Goal: Task Accomplishment & Management: Manage account settings

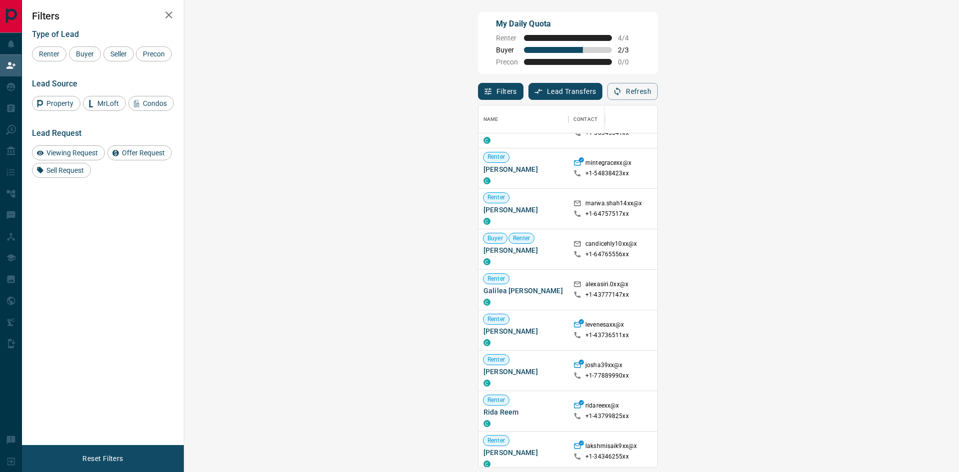
scroll to position [400, 0]
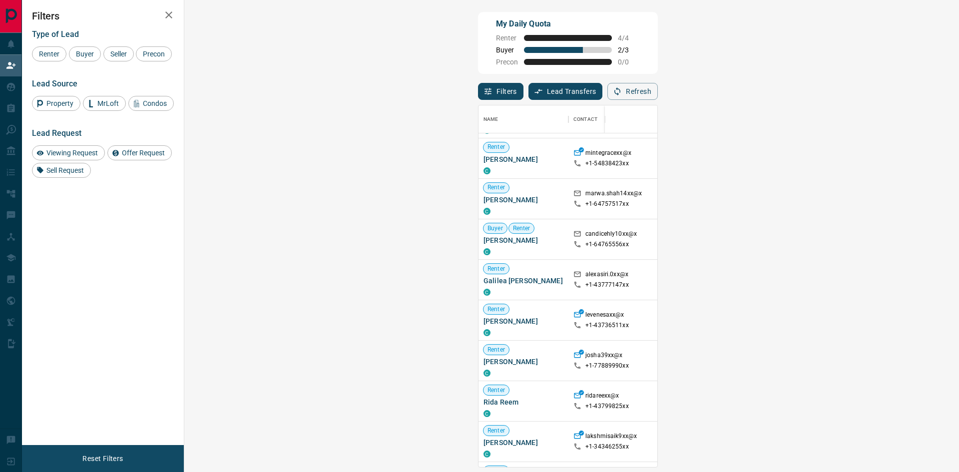
click at [911, 279] on strong "( 2 )" at bounding box center [914, 279] width 7 height 7
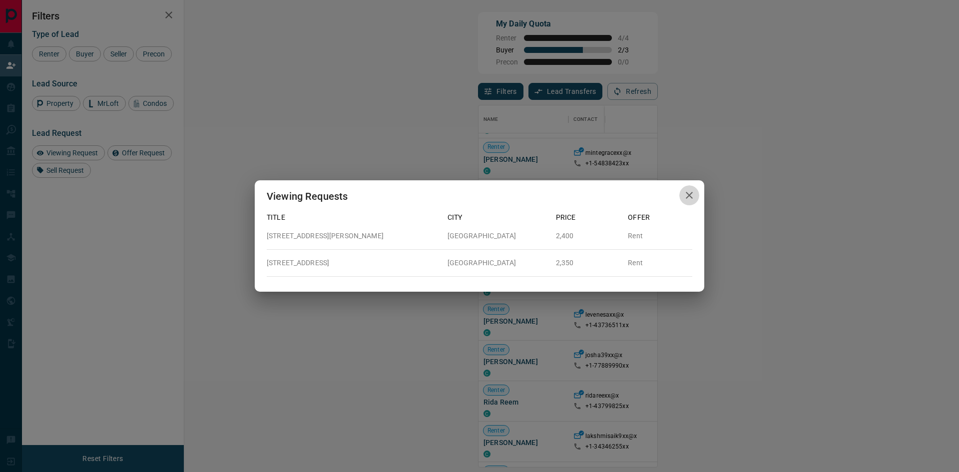
click at [690, 196] on icon "button" at bounding box center [689, 195] width 7 height 7
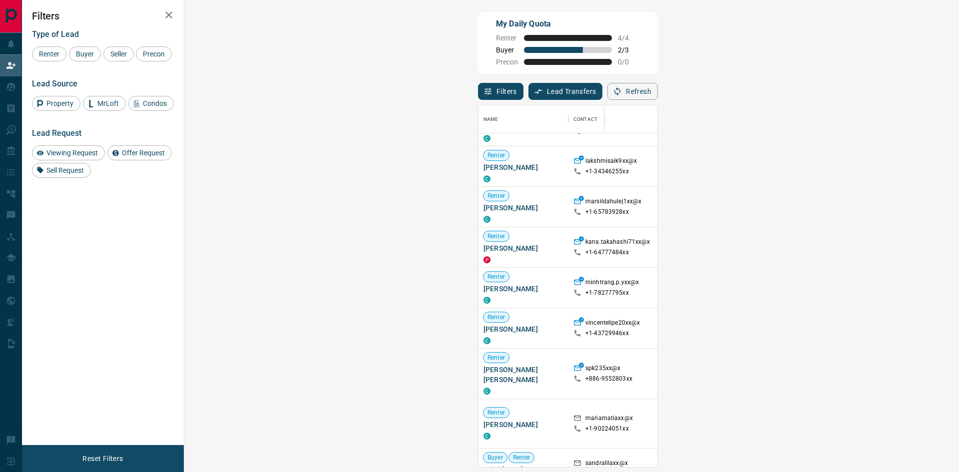
scroll to position [699, 0]
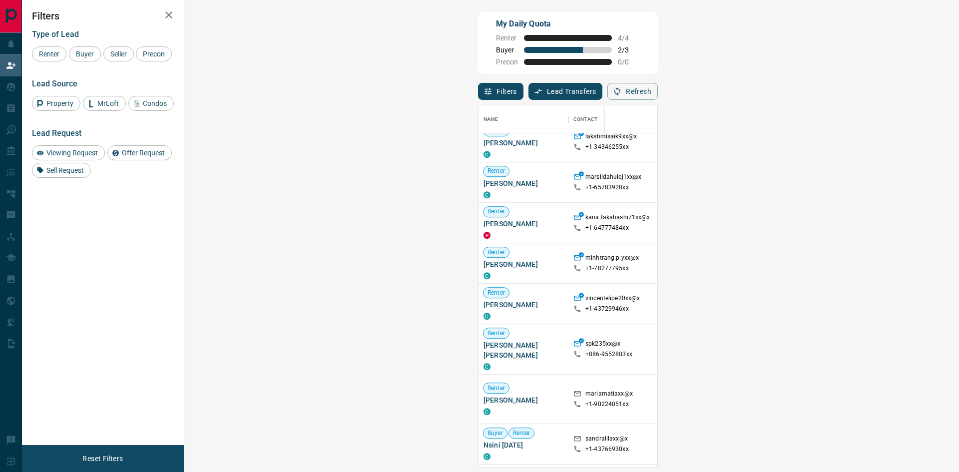
click at [911, 396] on strong "( 1 )" at bounding box center [914, 399] width 7 height 7
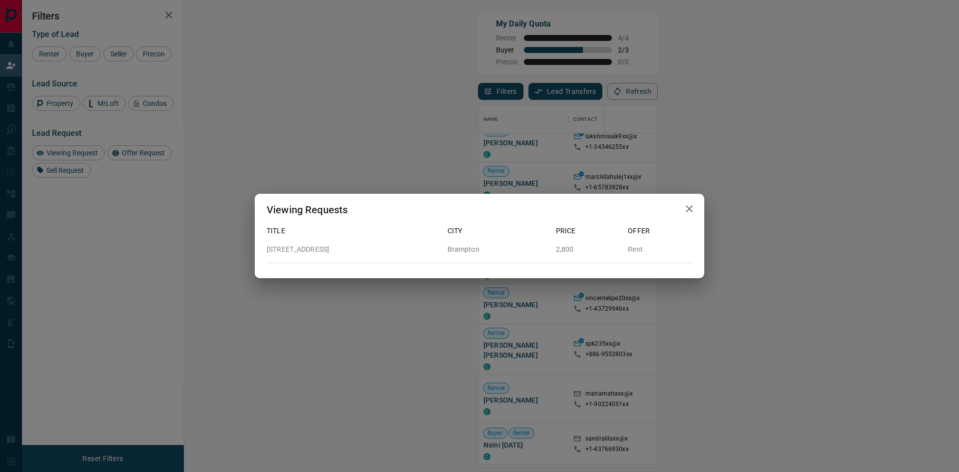
click at [690, 210] on icon "button" at bounding box center [689, 208] width 7 height 7
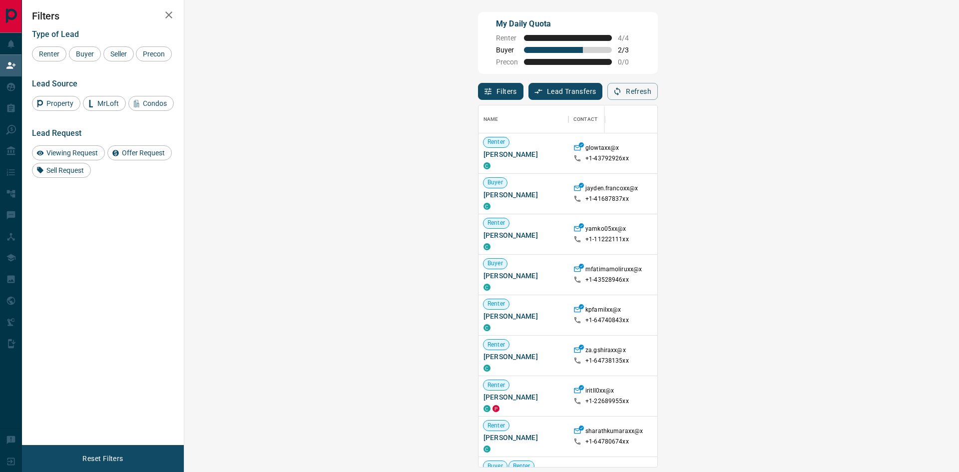
scroll to position [354, 746]
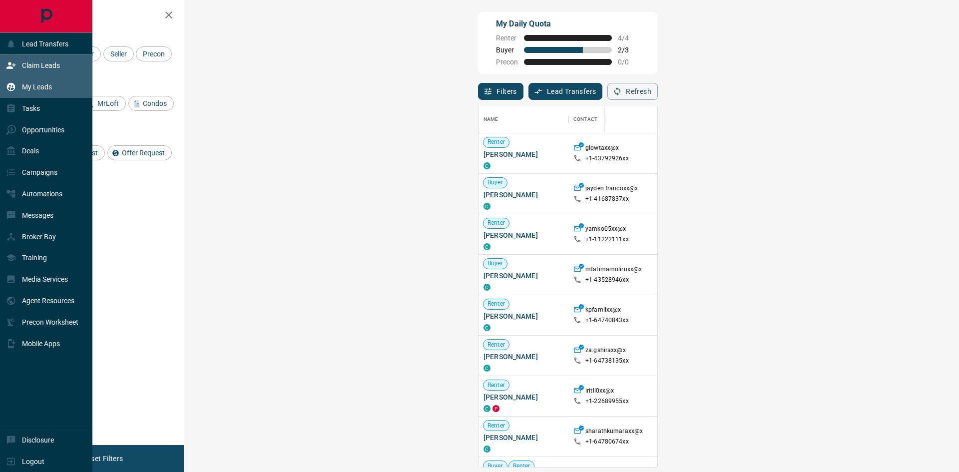
click at [18, 82] on div "My Leads" at bounding box center [29, 87] width 46 height 16
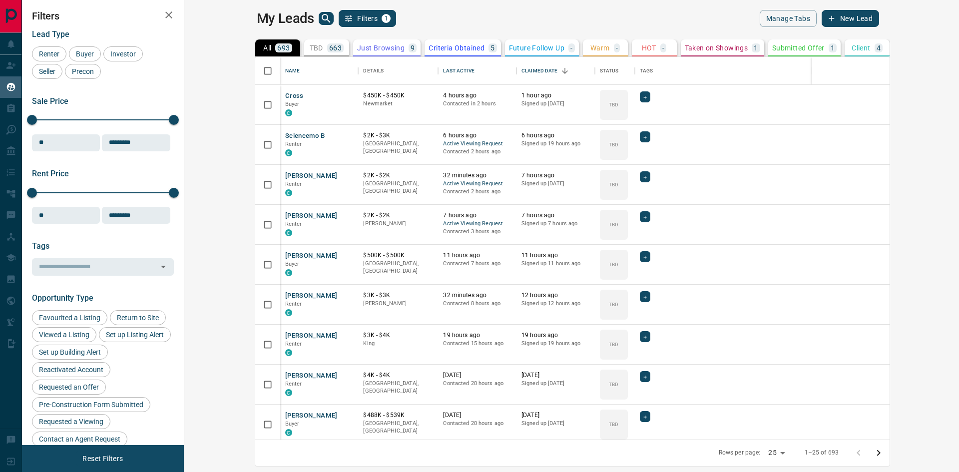
scroll to position [375, 763]
click at [320, 15] on icon "search button" at bounding box center [326, 18] width 12 height 12
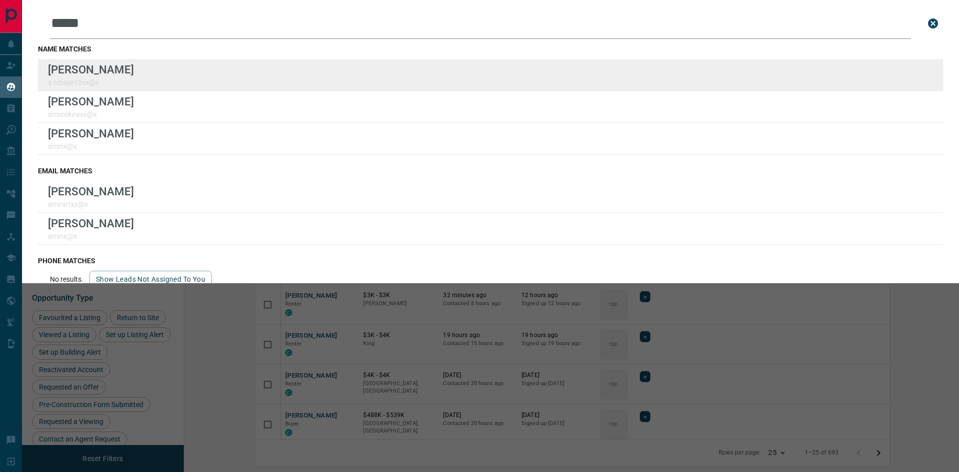
type input "*****"
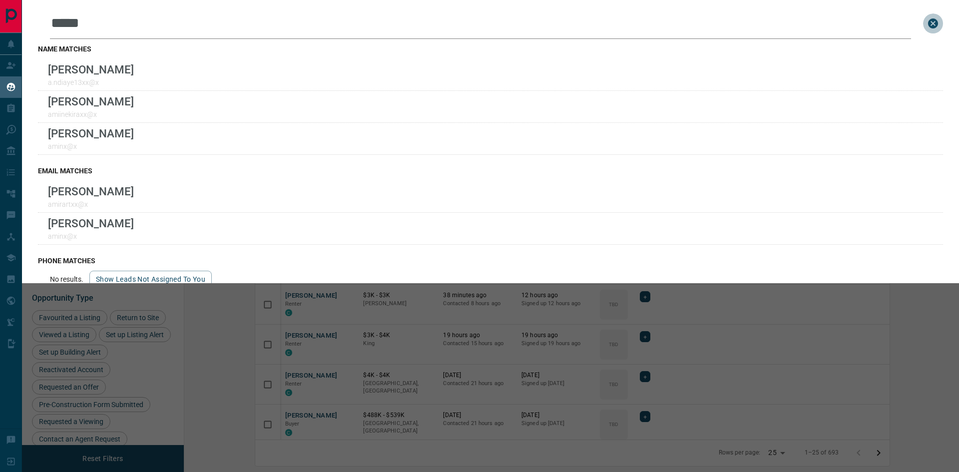
click at [927, 23] on icon "close search bar" at bounding box center [933, 23] width 12 height 12
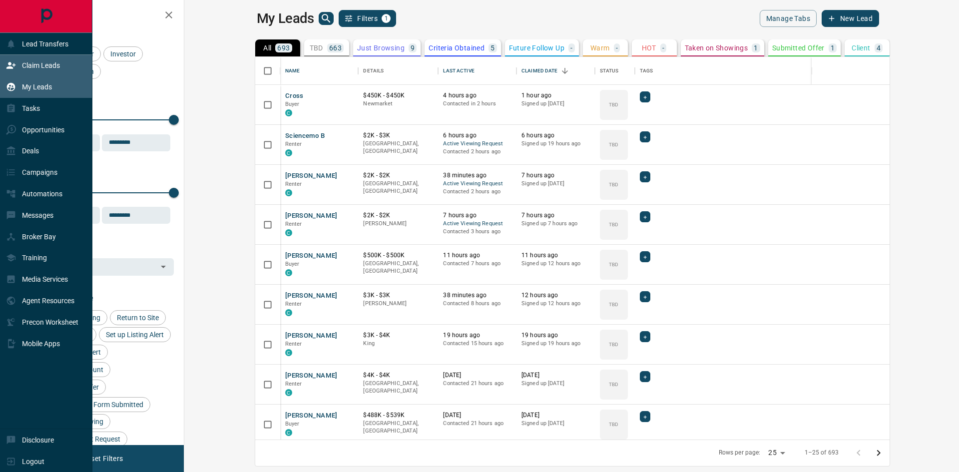
click at [23, 65] on p "Claim Leads" at bounding box center [41, 65] width 38 height 8
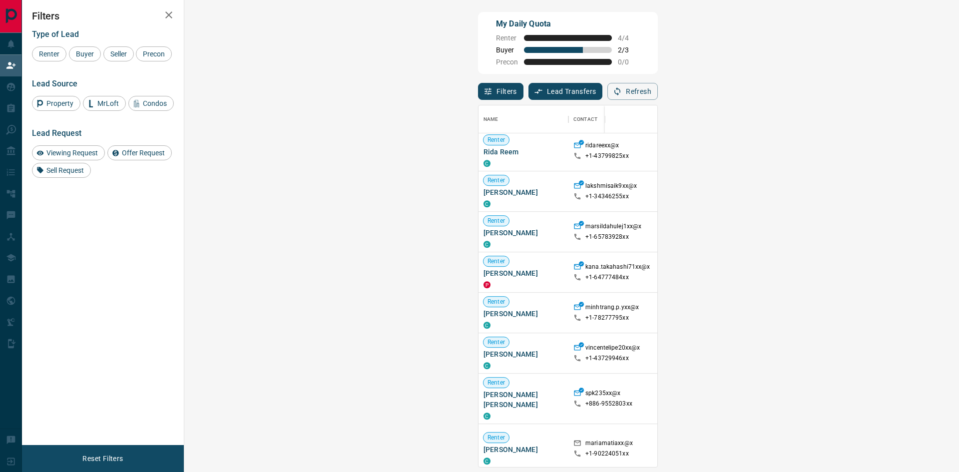
scroll to position [808, 0]
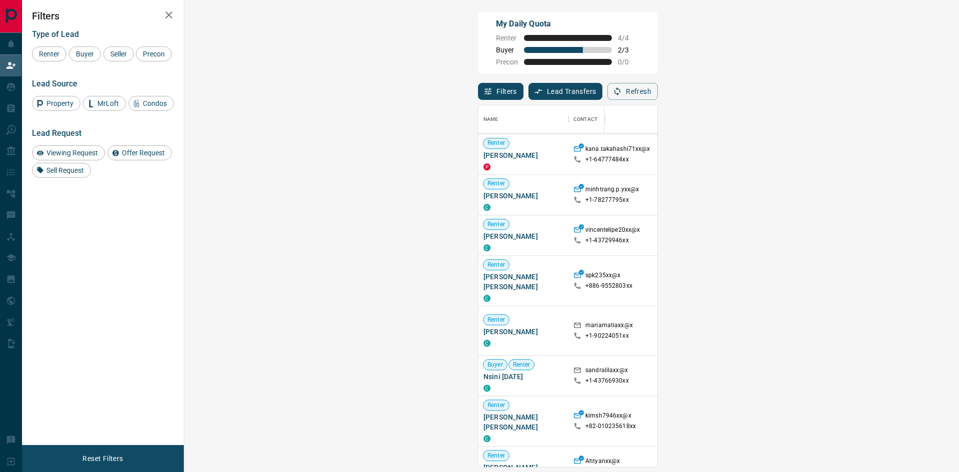
click at [864, 326] on span "Viewing Request ( 1 )" at bounding box center [891, 331] width 55 height 10
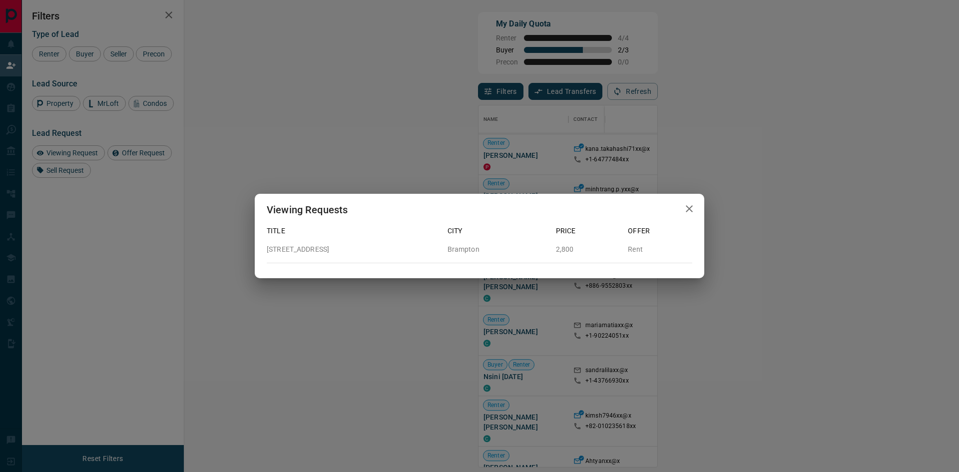
click at [691, 207] on icon "button" at bounding box center [689, 208] width 7 height 7
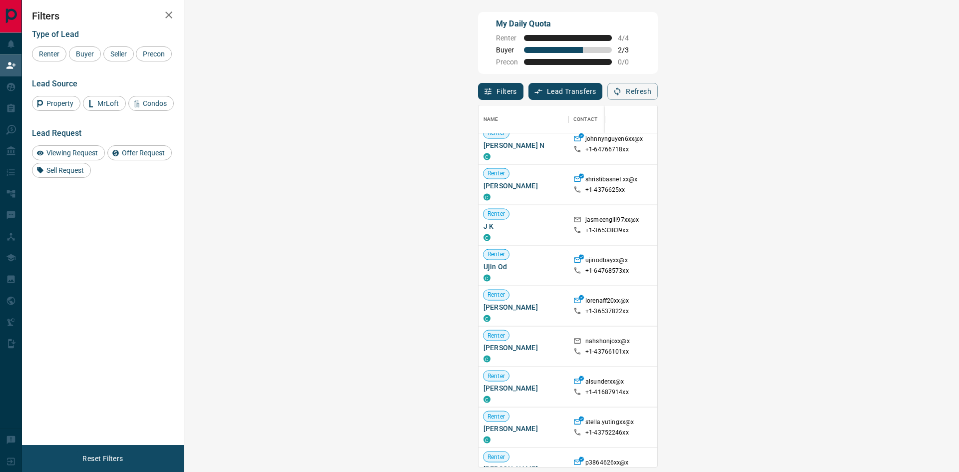
scroll to position [1698, 0]
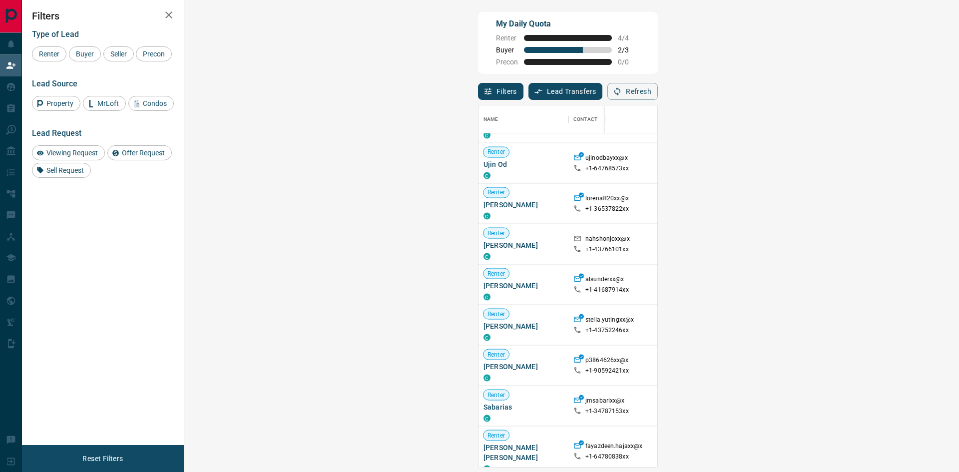
click at [911, 363] on strong "( 3 )" at bounding box center [914, 365] width 7 height 7
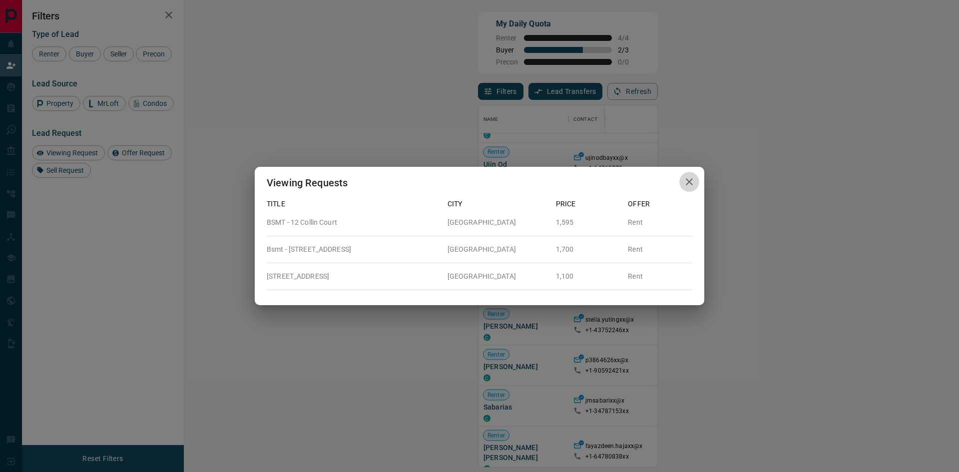
click at [686, 183] on icon "button" at bounding box center [689, 182] width 12 height 12
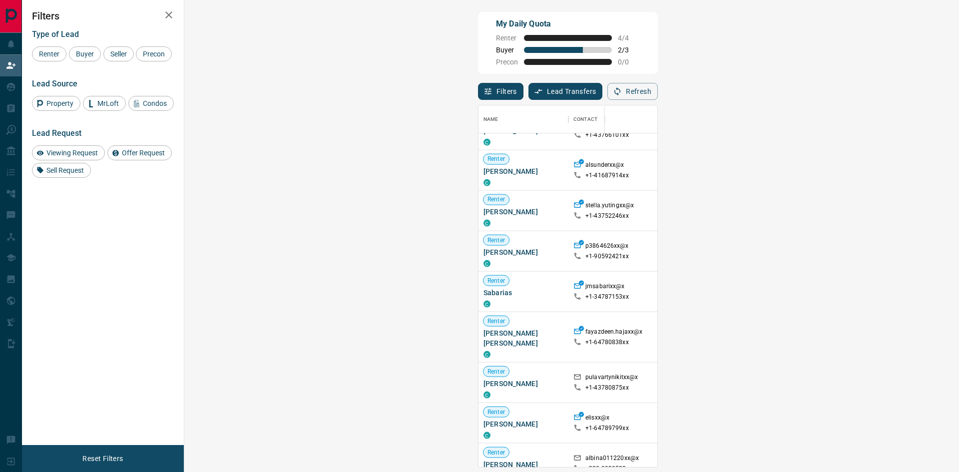
scroll to position [1847, 0]
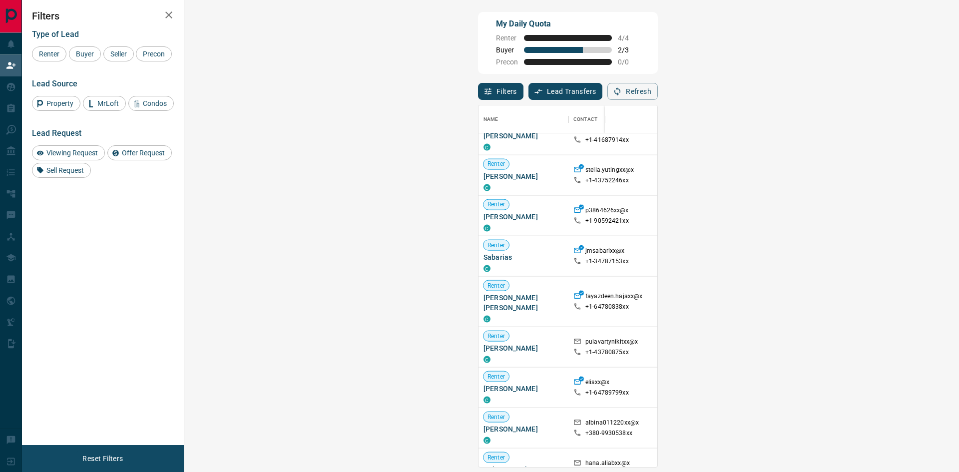
click at [903, 384] on strong "( 1 )" at bounding box center [906, 387] width 7 height 7
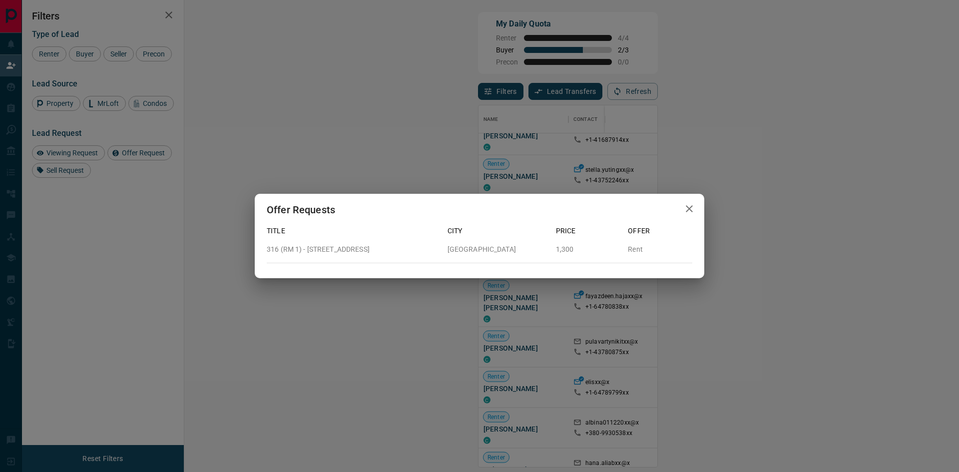
click at [688, 206] on icon "button" at bounding box center [689, 209] width 12 height 12
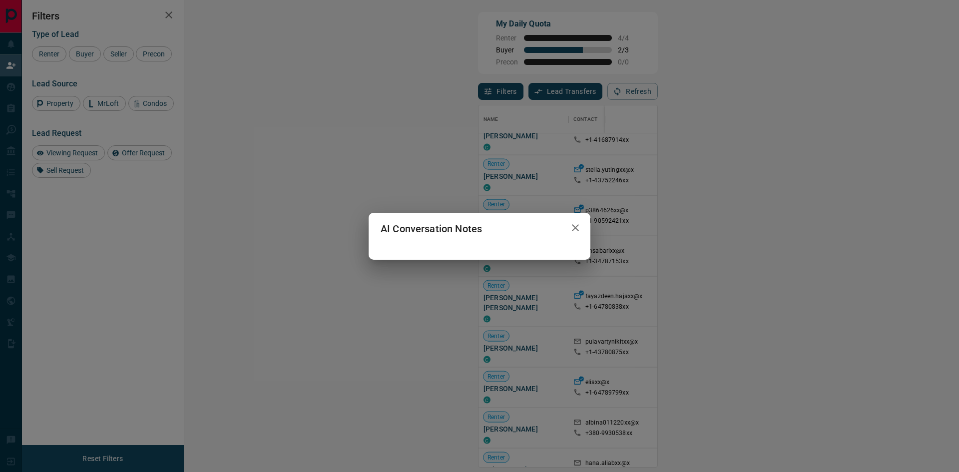
click at [581, 229] on icon "button" at bounding box center [576, 228] width 12 height 12
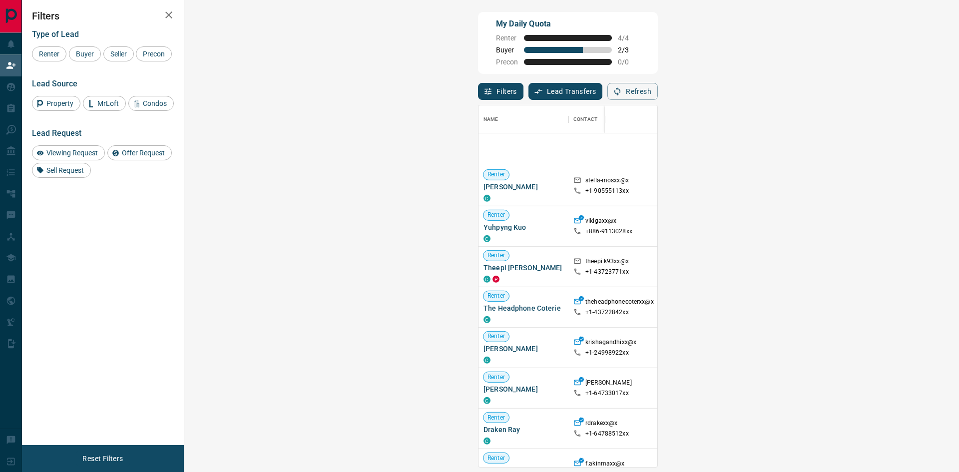
scroll to position [2444, 0]
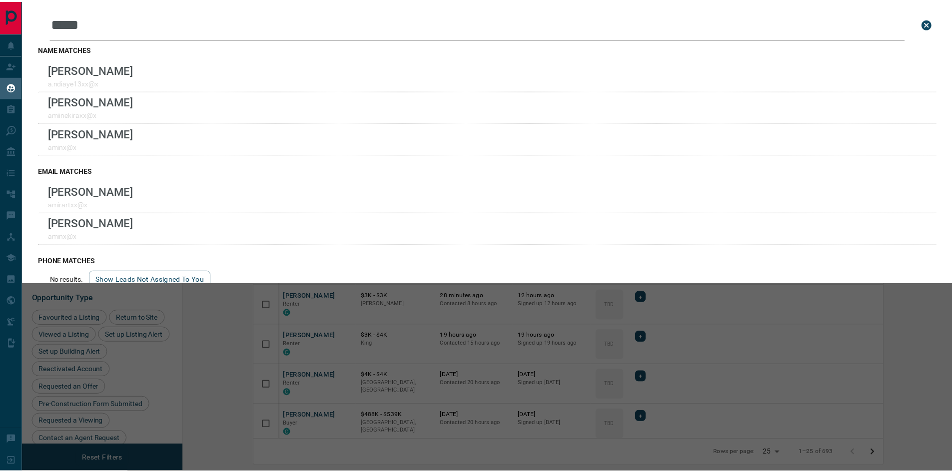
scroll to position [375, 763]
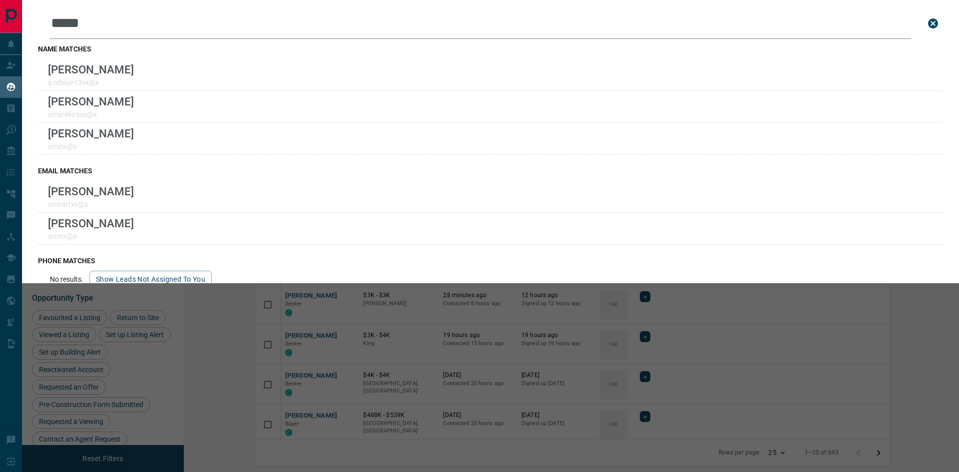
click at [928, 23] on icon "close search bar" at bounding box center [933, 23] width 10 height 10
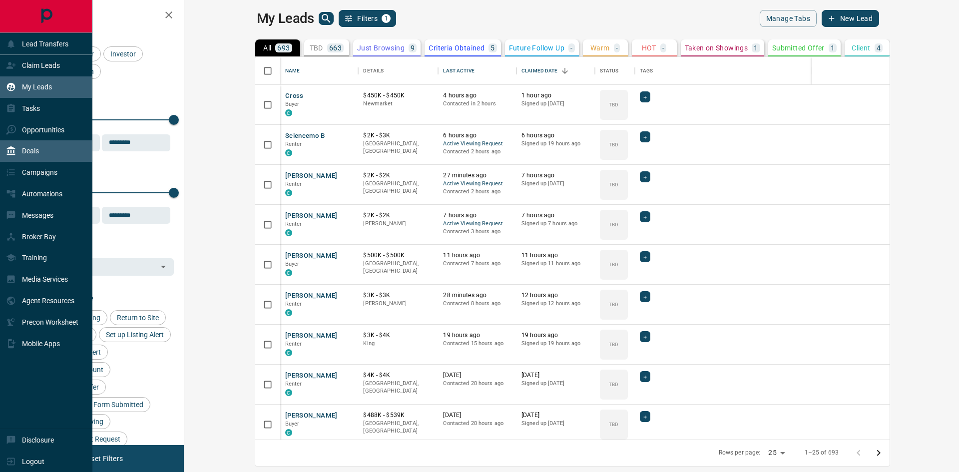
click at [42, 153] on div "Deals" at bounding box center [46, 150] width 92 height 21
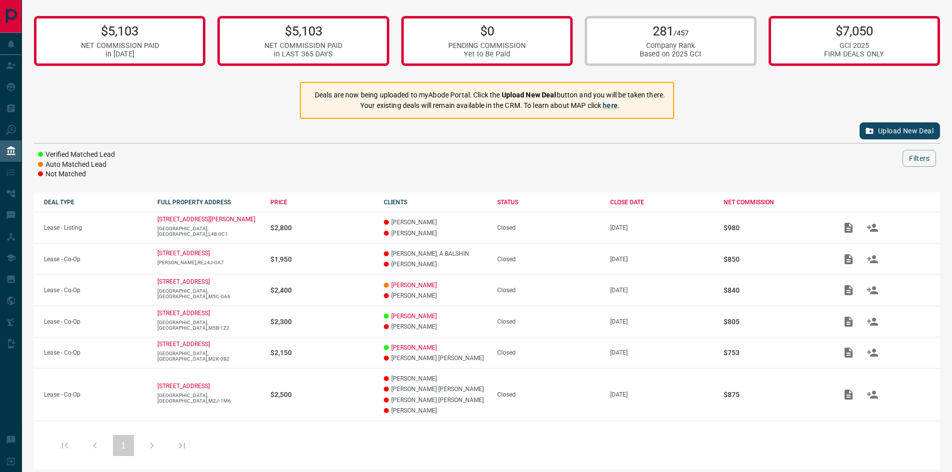
click at [909, 129] on button "Upload New Deal" at bounding box center [899, 130] width 80 height 17
click at [887, 129] on button "Upload New Deal" at bounding box center [899, 130] width 80 height 17
